Goal: Manage account settings

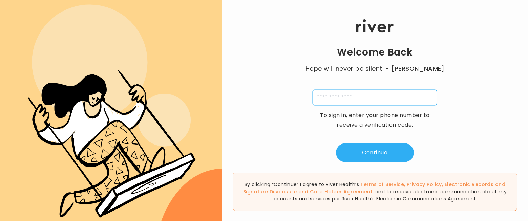
click at [355, 100] on input "tel" at bounding box center [374, 98] width 124 height 16
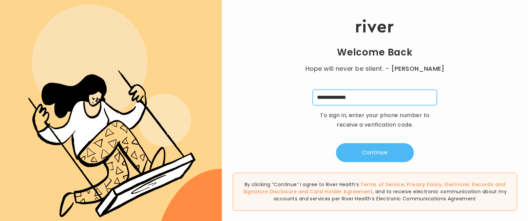
type input "**********"
click at [365, 157] on button "Continue" at bounding box center [375, 152] width 78 height 19
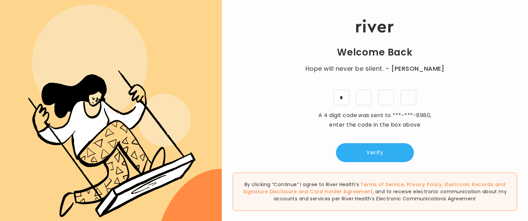
type input "*"
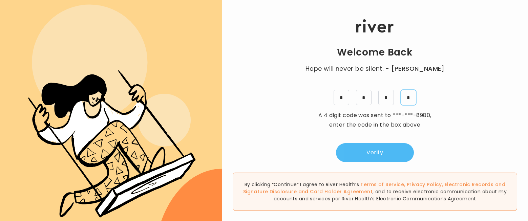
type input "*"
click at [361, 151] on button "Verify" at bounding box center [375, 152] width 78 height 19
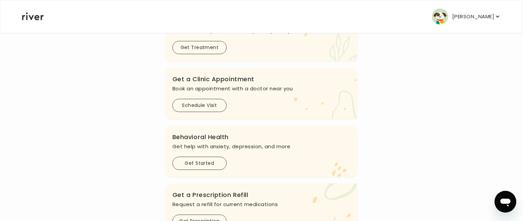
scroll to position [34, 0]
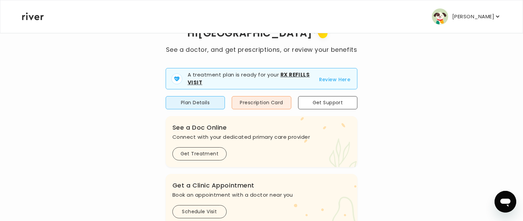
click at [475, 12] on p "[PERSON_NAME]" at bounding box center [473, 16] width 42 height 9
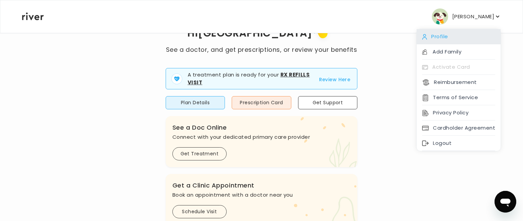
click at [447, 41] on div "Profile" at bounding box center [458, 36] width 84 height 15
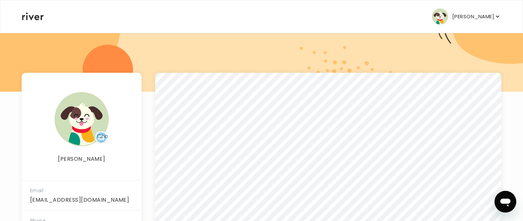
scroll to position [102, 0]
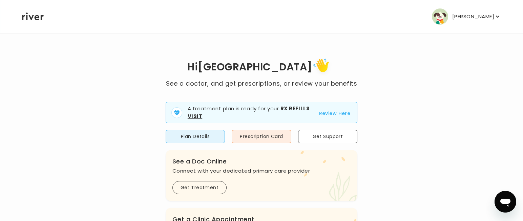
click at [473, 20] on p "[PERSON_NAME]" at bounding box center [473, 16] width 42 height 9
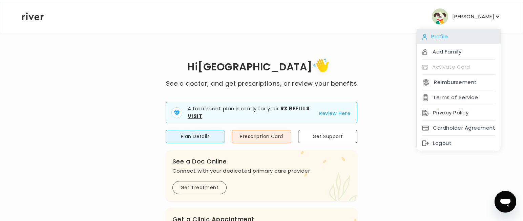
click at [448, 38] on div "Profile" at bounding box center [458, 36] width 84 height 15
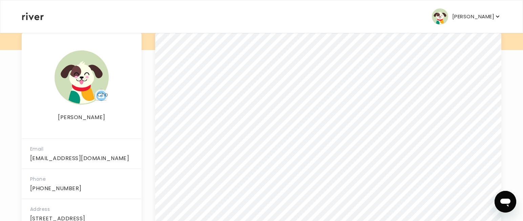
scroll to position [102, 0]
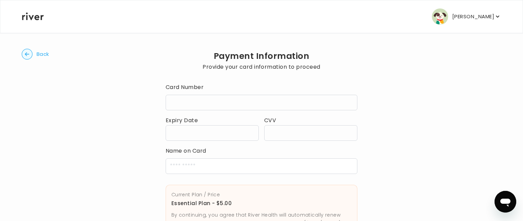
click at [36, 53] on button "Back" at bounding box center [35, 54] width 27 height 11
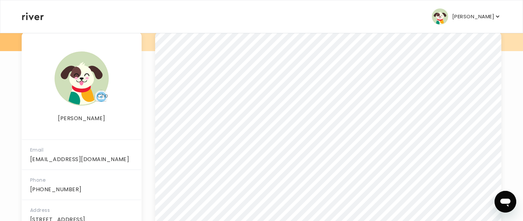
scroll to position [31, 0]
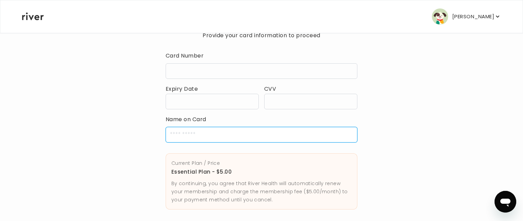
type input "**********"
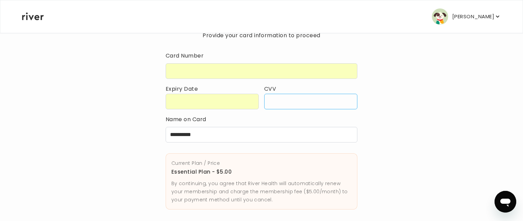
click at [426, 162] on div "**********" at bounding box center [261, 133] width 479 height 265
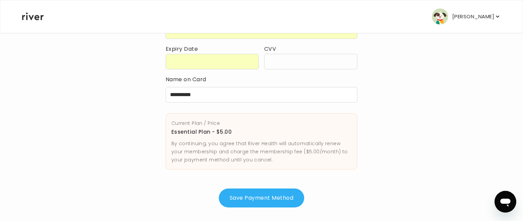
scroll to position [77, 0]
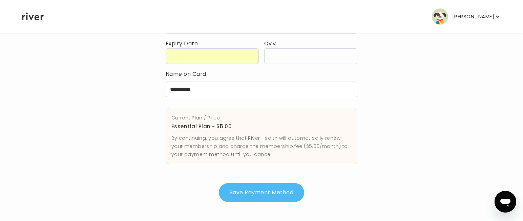
click at [285, 194] on button "Save Payment Method" at bounding box center [261, 192] width 85 height 19
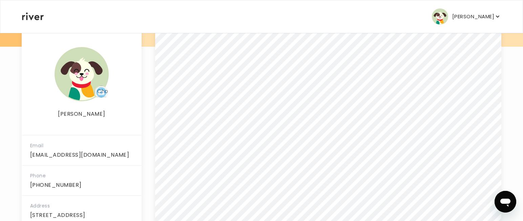
scroll to position [167, 0]
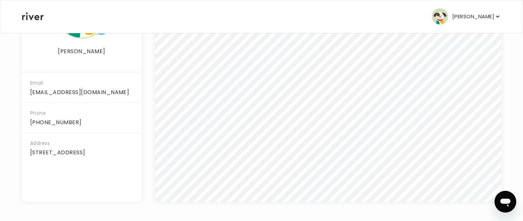
click at [475, 21] on p "[PERSON_NAME]" at bounding box center [473, 16] width 42 height 9
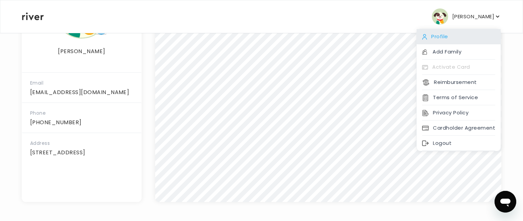
click at [450, 40] on div "Profile" at bounding box center [458, 36] width 84 height 15
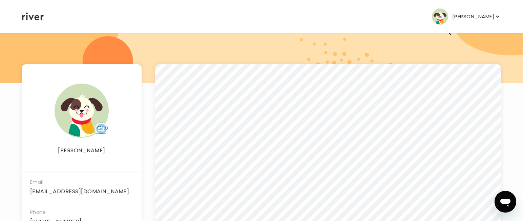
scroll to position [0, 0]
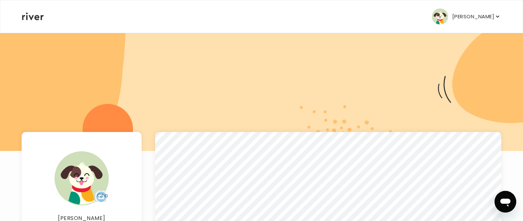
click at [30, 19] on icon at bounding box center [33, 17] width 22 height 8
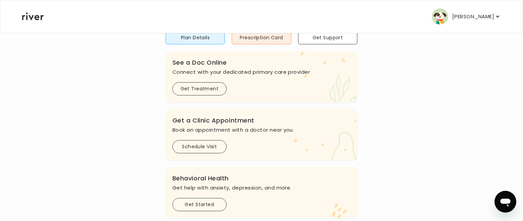
scroll to position [60, 0]
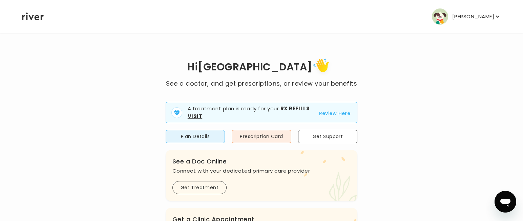
click at [493, 19] on p "[PERSON_NAME]" at bounding box center [473, 16] width 42 height 9
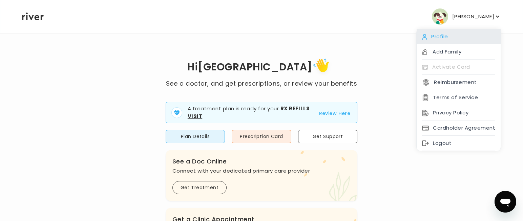
click at [434, 36] on div "Profile" at bounding box center [458, 36] width 84 height 15
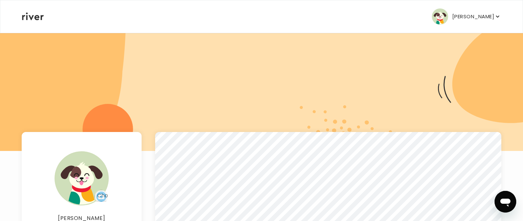
click at [486, 15] on p "[PERSON_NAME]" at bounding box center [473, 16] width 42 height 9
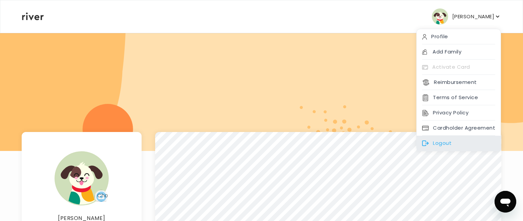
click at [433, 146] on div "Logout" at bounding box center [458, 143] width 84 height 15
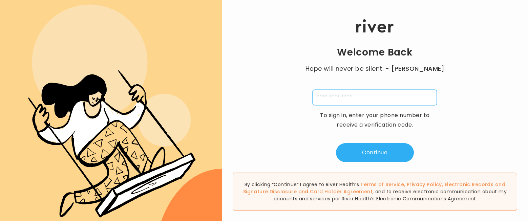
click at [353, 90] on input "tel" at bounding box center [374, 98] width 124 height 16
type input "**********"
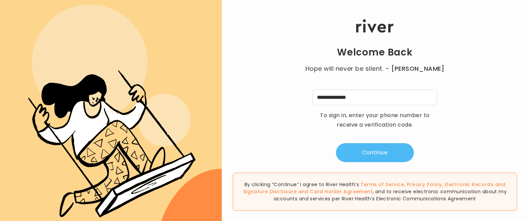
click at [378, 149] on button "Continue" at bounding box center [375, 152] width 78 height 19
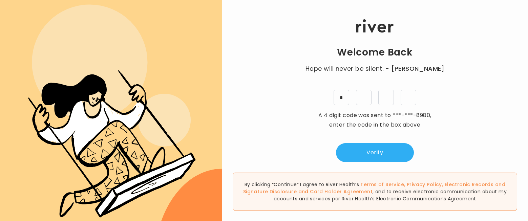
type input "*"
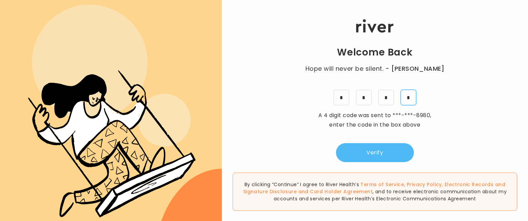
type input "*"
click at [367, 159] on button "Verify" at bounding box center [375, 152] width 78 height 19
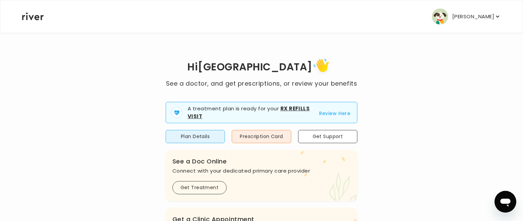
click at [472, 22] on button "[PERSON_NAME]" at bounding box center [466, 16] width 69 height 16
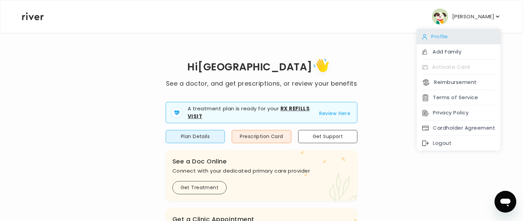
click at [442, 40] on div "Profile" at bounding box center [458, 36] width 84 height 15
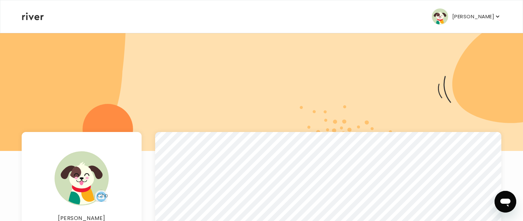
click at [36, 17] on icon at bounding box center [33, 17] width 22 height 8
